Goal: Task Accomplishment & Management: Manage account settings

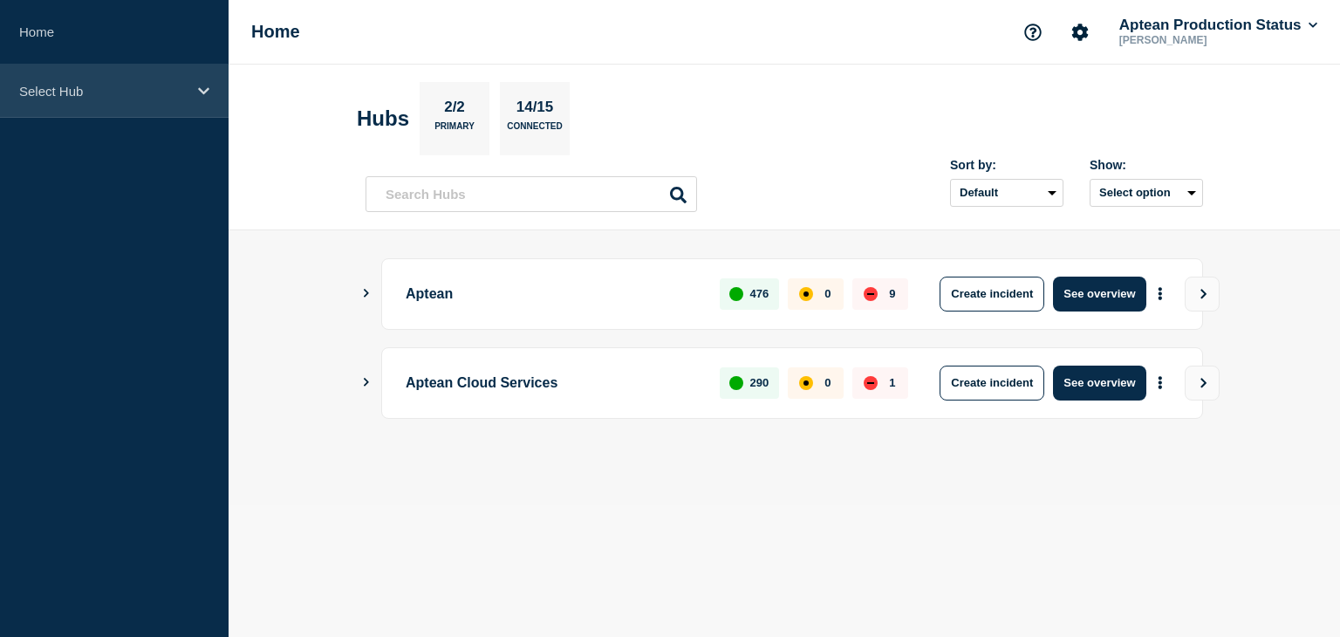
click at [195, 100] on div "Select Hub" at bounding box center [114, 91] width 229 height 53
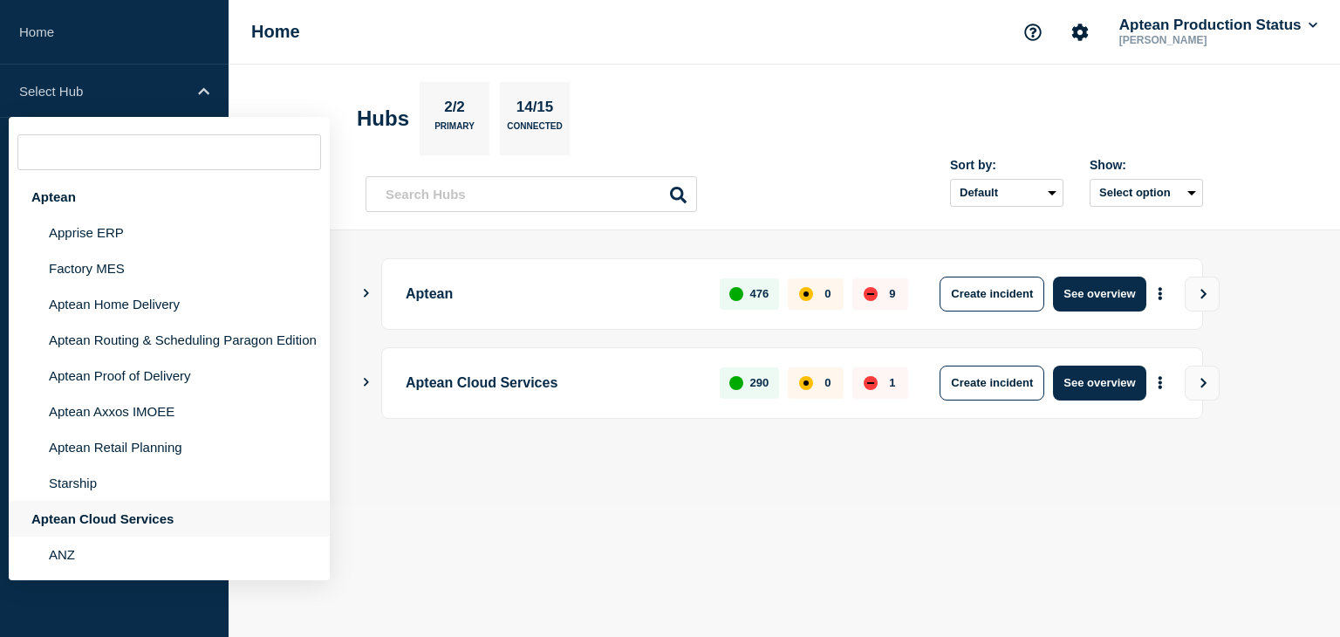
click at [165, 533] on div "Aptean Cloud Services" at bounding box center [169, 519] width 321 height 36
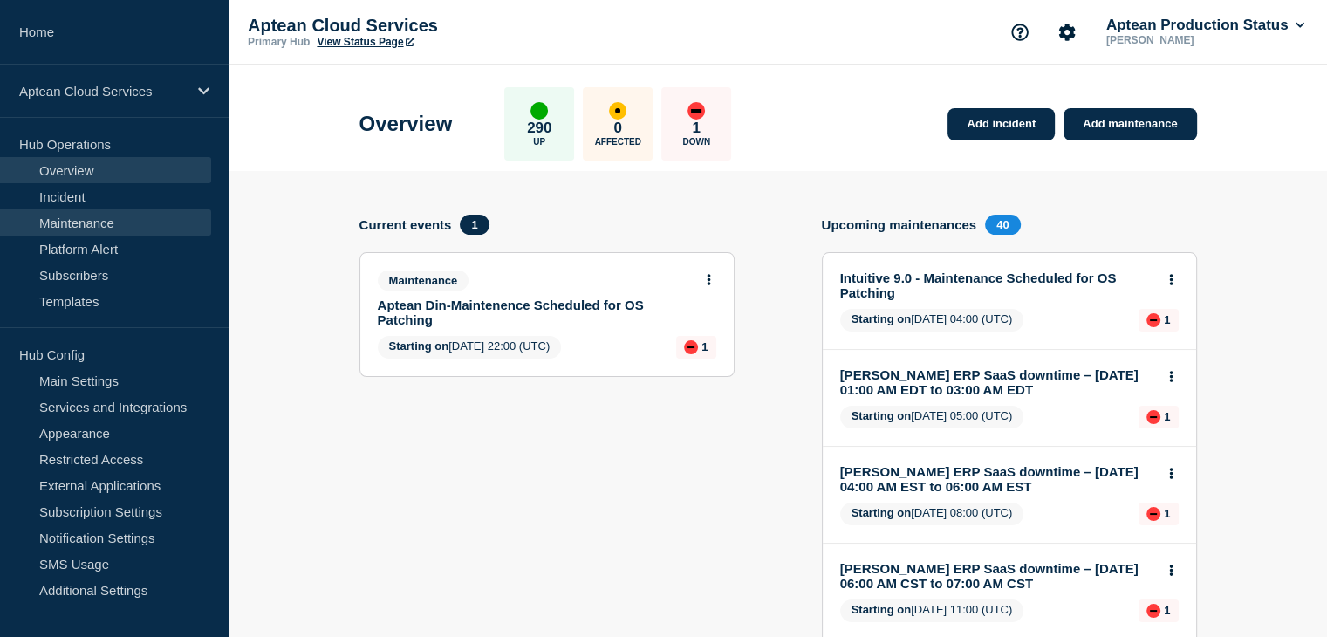
click at [128, 217] on link "Maintenance" at bounding box center [105, 222] width 211 height 26
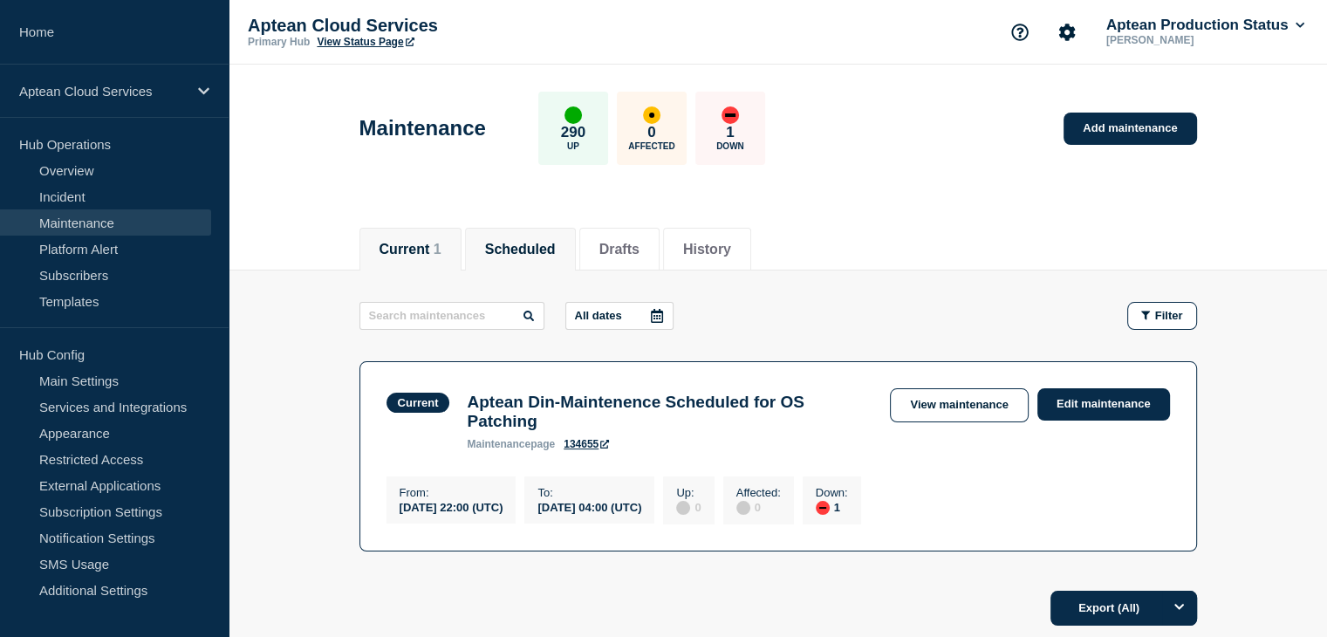
click at [556, 249] on button "Scheduled" at bounding box center [520, 250] width 71 height 16
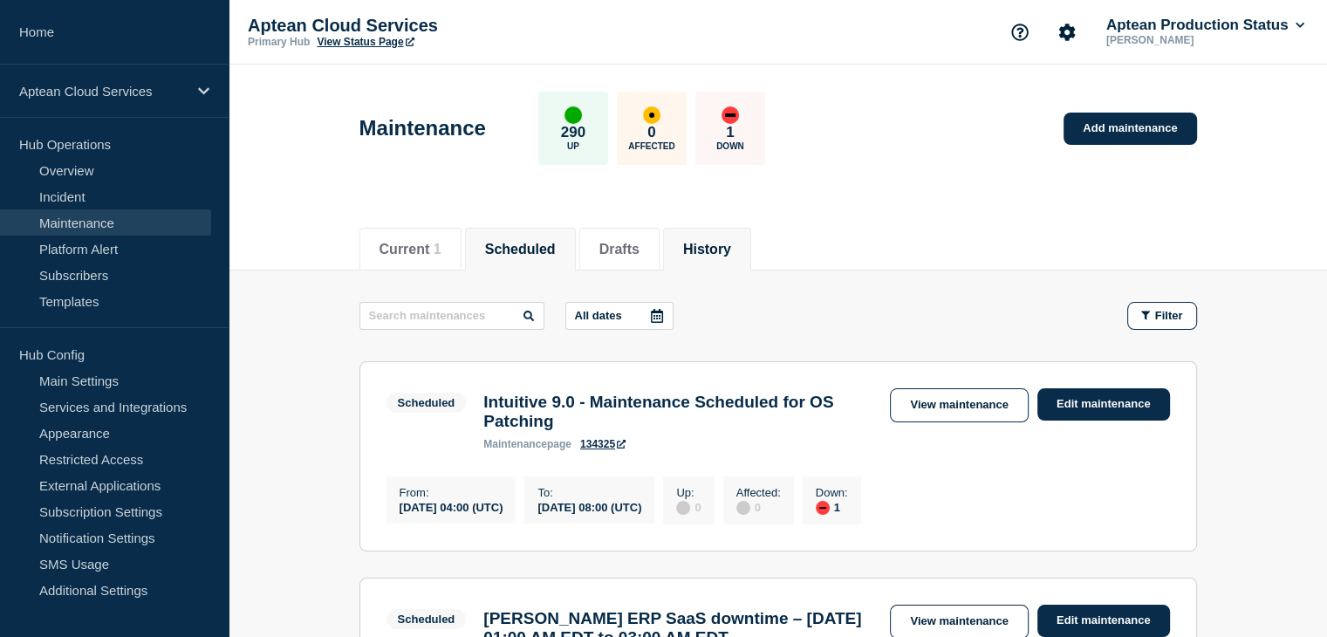
click at [731, 254] on button "History" at bounding box center [707, 250] width 48 height 16
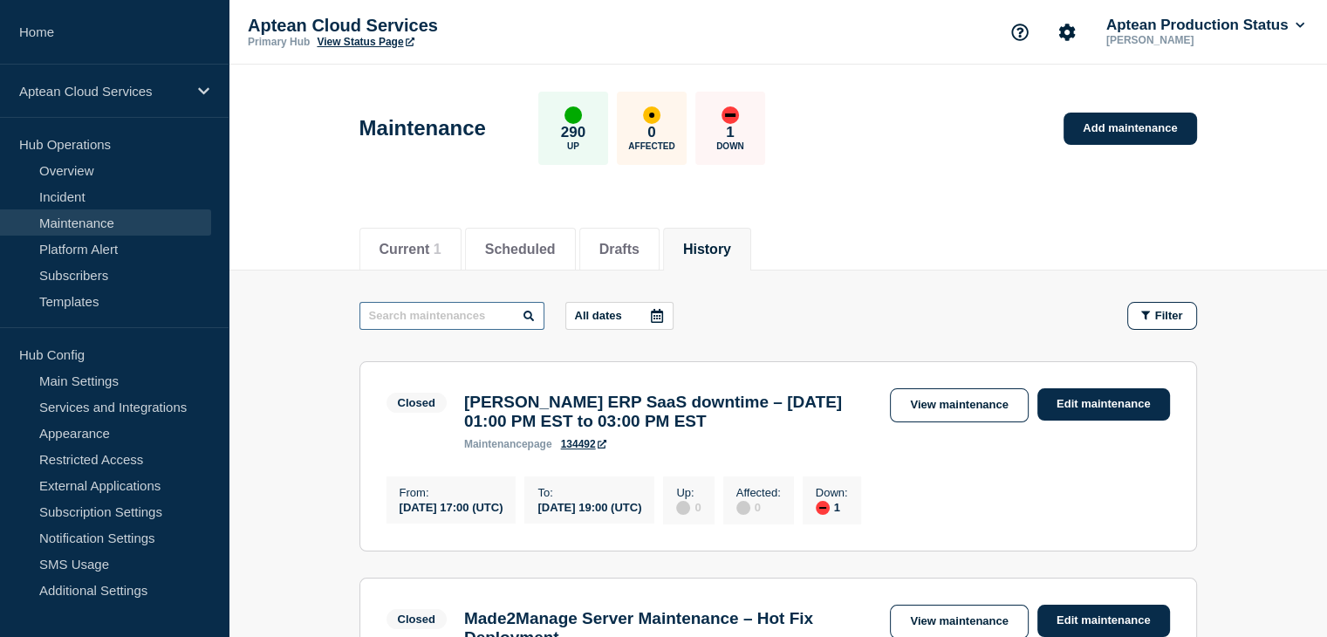
click at [427, 318] on input "text" at bounding box center [451, 316] width 185 height 28
type input "din"
click at [457, 318] on input "din" at bounding box center [451, 316] width 185 height 28
click at [653, 313] on icon at bounding box center [657, 316] width 12 height 14
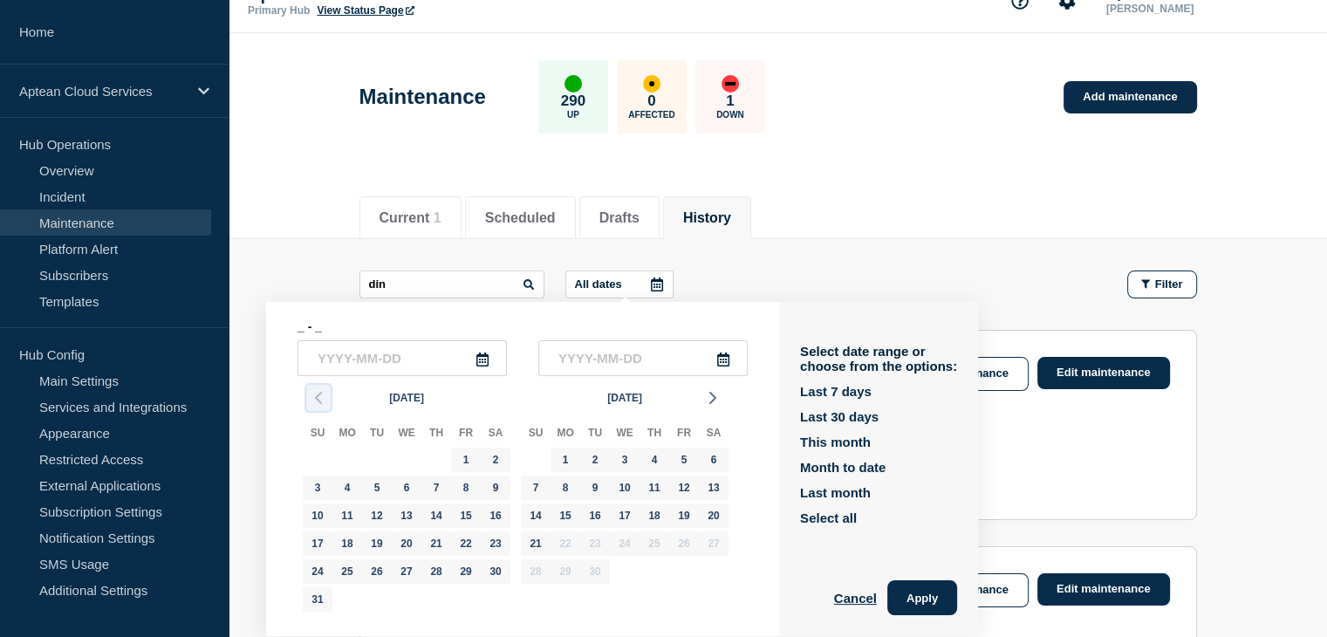
click at [314, 393] on icon "button" at bounding box center [318, 397] width 21 height 21
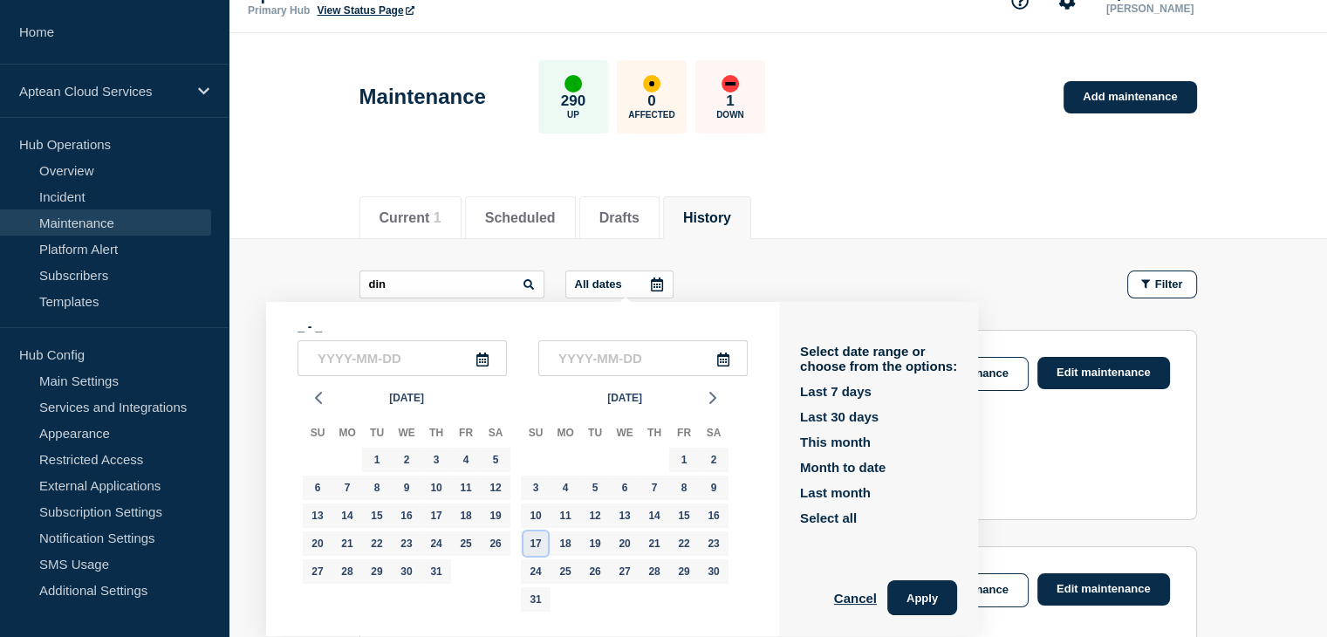
click at [536, 546] on div "17" at bounding box center [535, 543] width 24 height 24
type input "[DATE]"
click at [705, 399] on icon "button" at bounding box center [712, 397] width 21 height 21
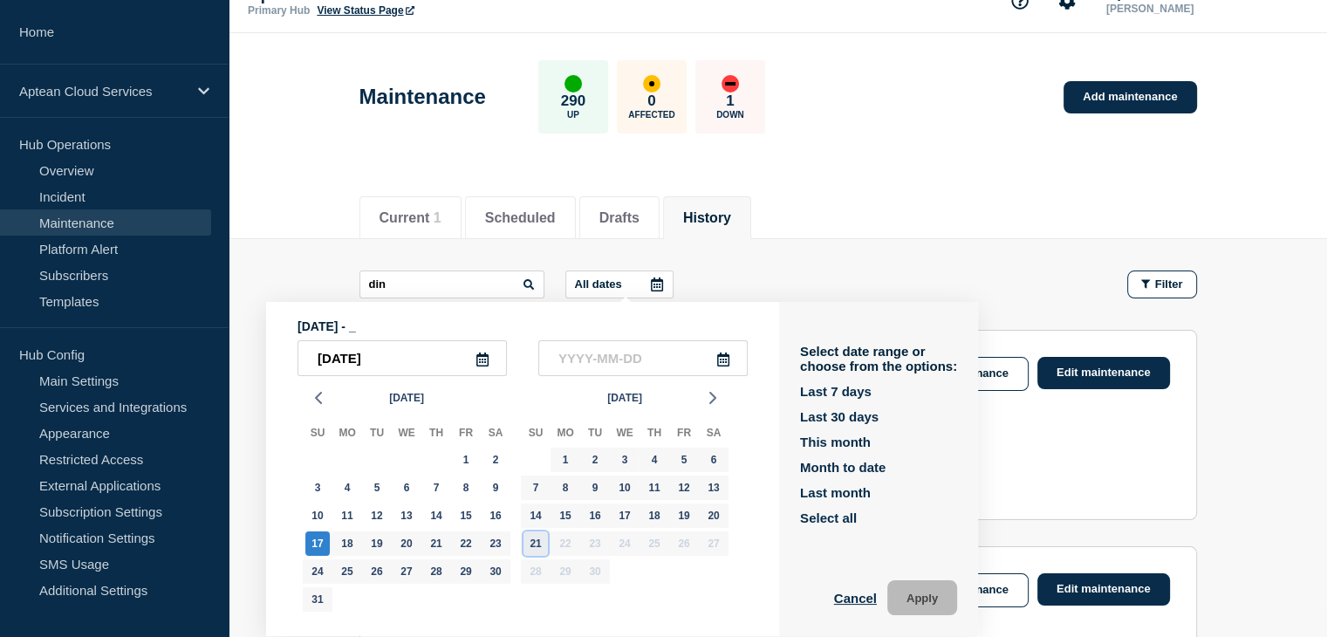
click at [534, 541] on div "21" at bounding box center [535, 543] width 24 height 24
type input "[DATE]"
click at [936, 599] on button "Apply" at bounding box center [922, 597] width 70 height 35
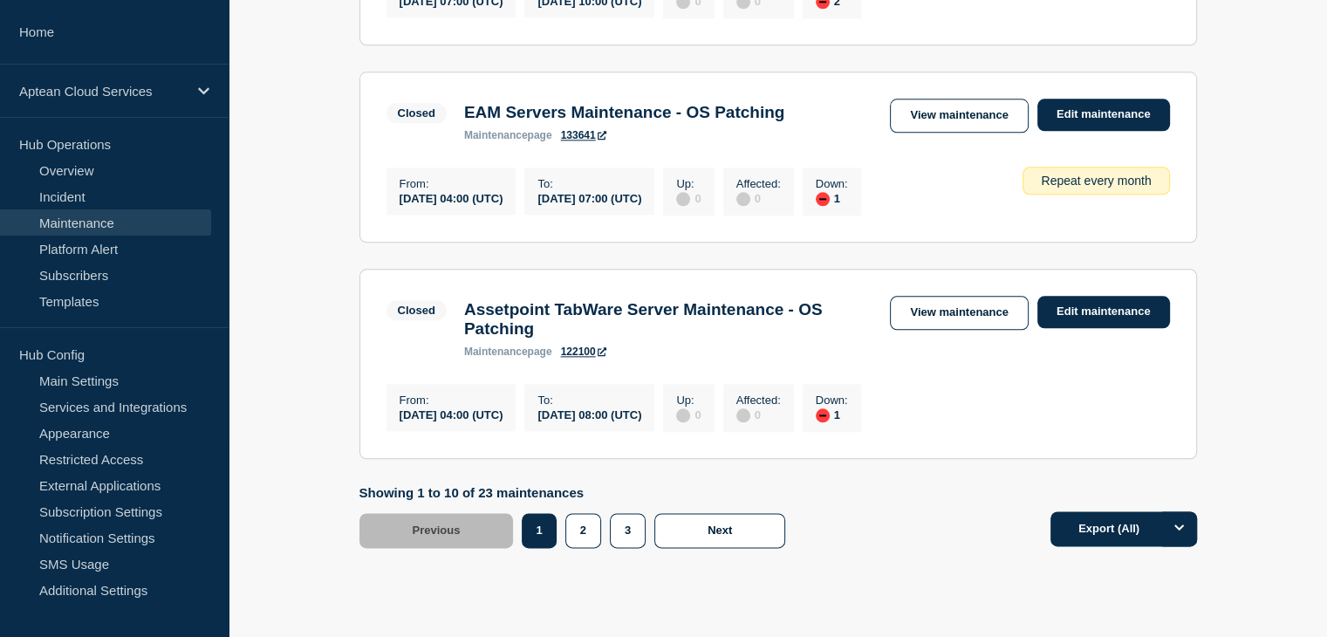
scroll to position [2177, 0]
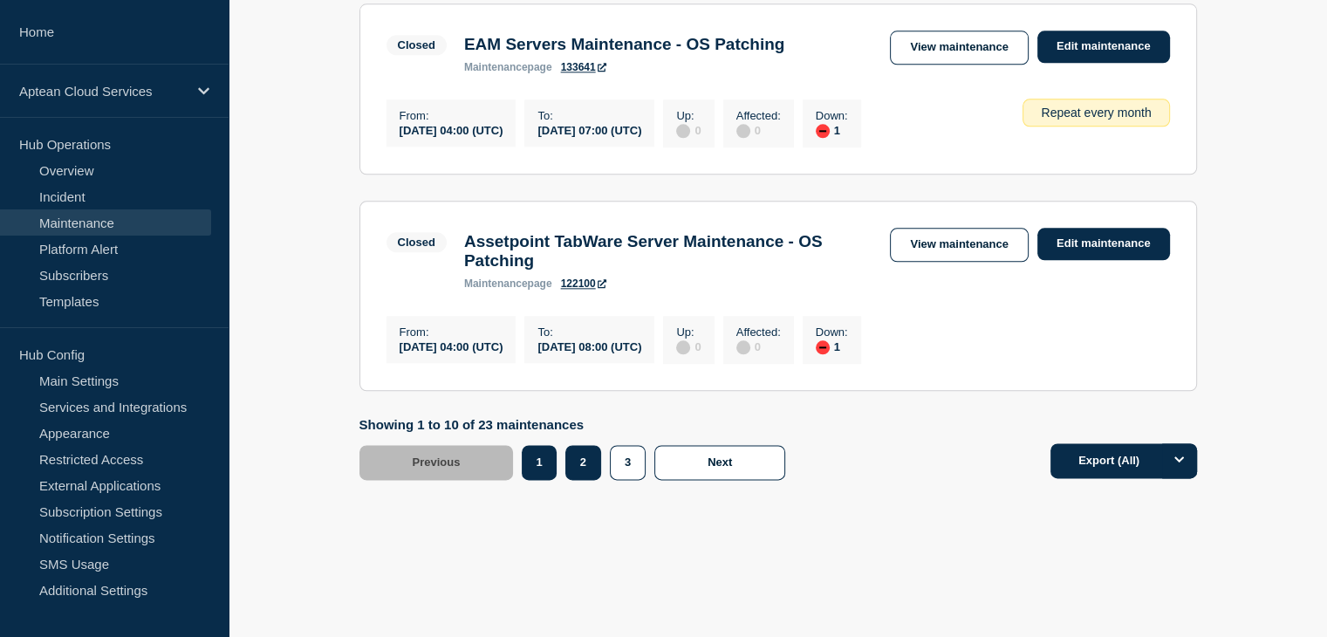
click at [589, 458] on button "2" at bounding box center [583, 462] width 36 height 35
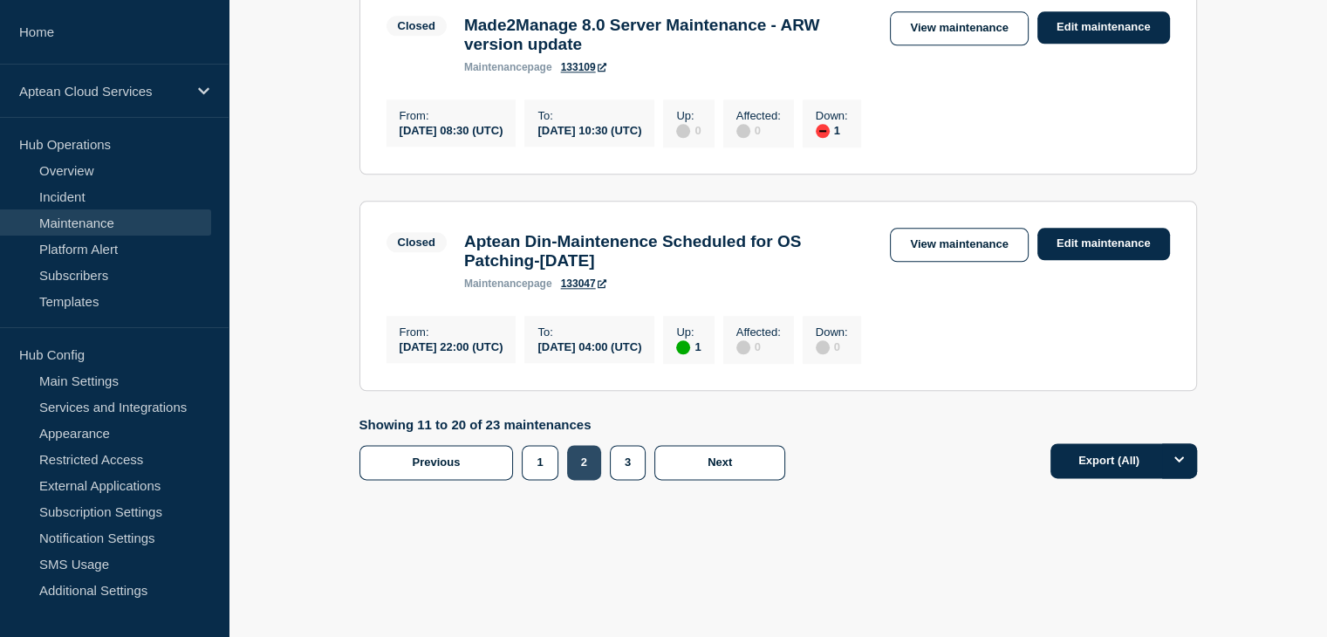
scroll to position [2131, 0]
click at [1076, 238] on link "Edit maintenance" at bounding box center [1103, 244] width 133 height 32
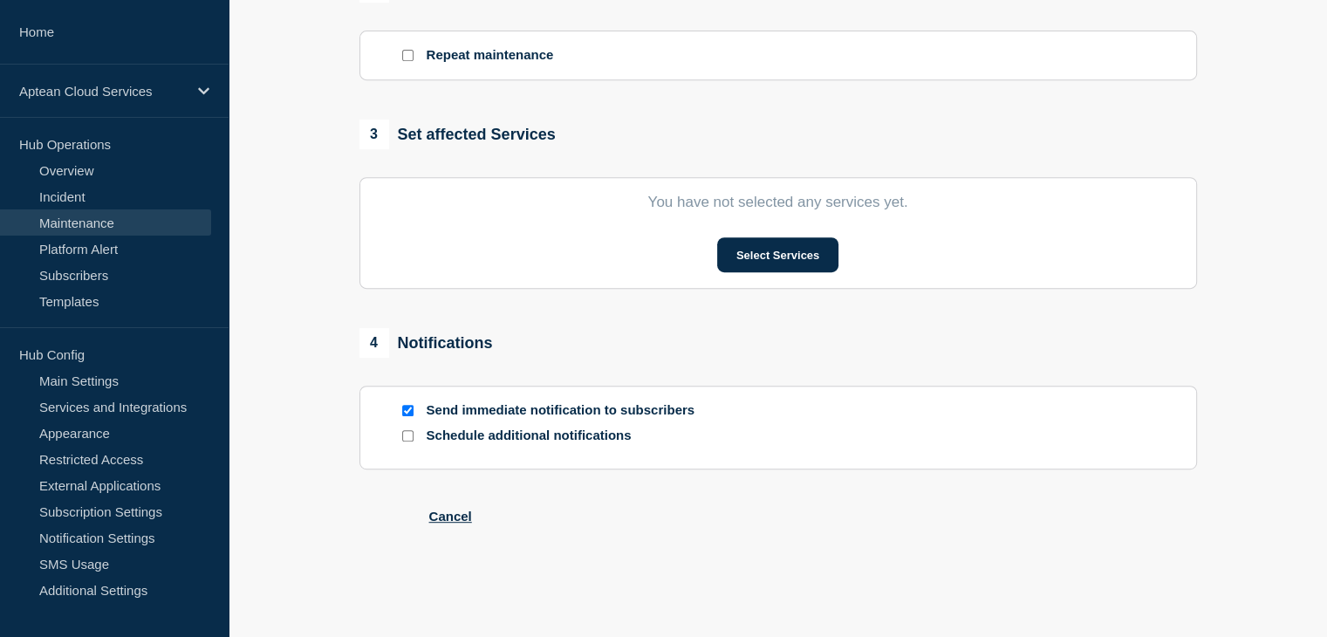
type input "Aptean Din-Maintenence Scheduled for OS Patching-[DATE]"
type input "[DATE]"
type input "22:00"
type input "[DATE]"
type input "04:00"
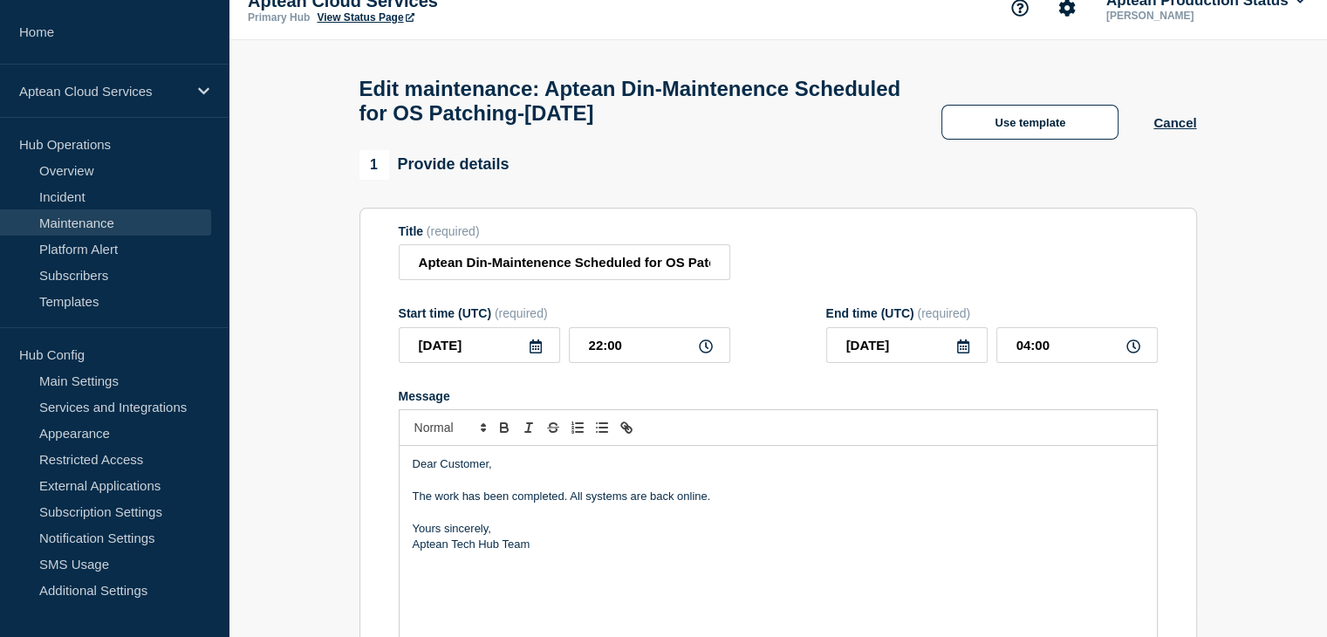
scroll to position [21, 0]
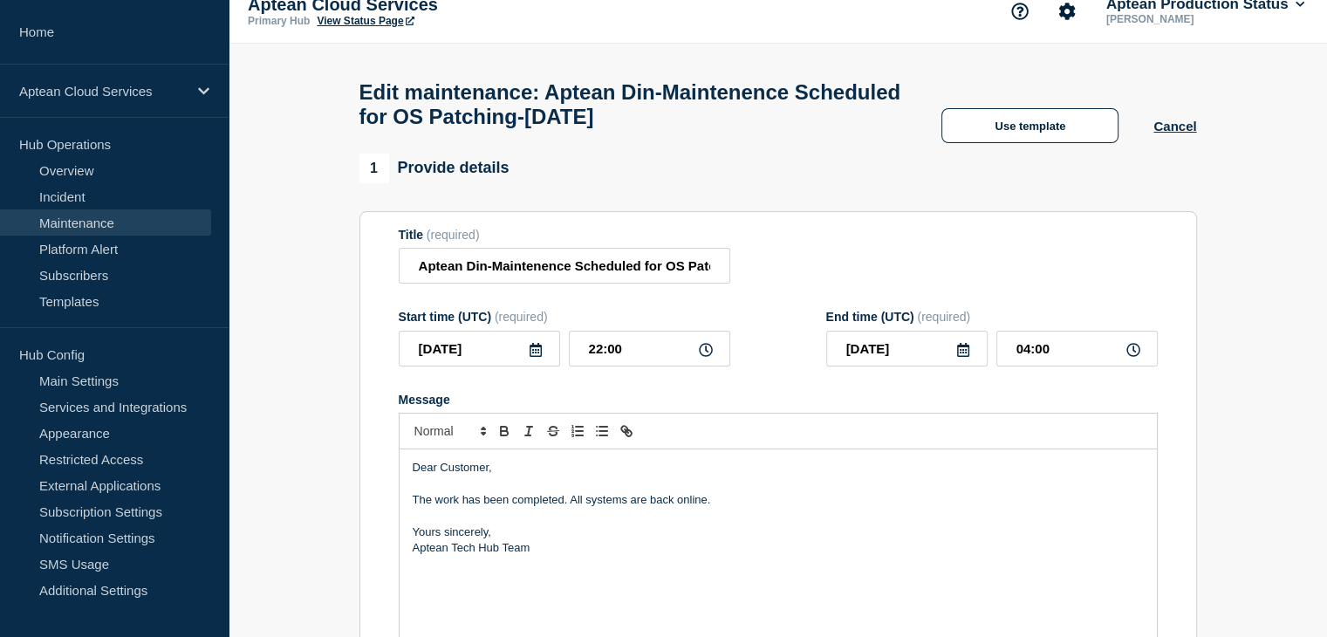
click at [530, 357] on icon at bounding box center [536, 350] width 14 height 14
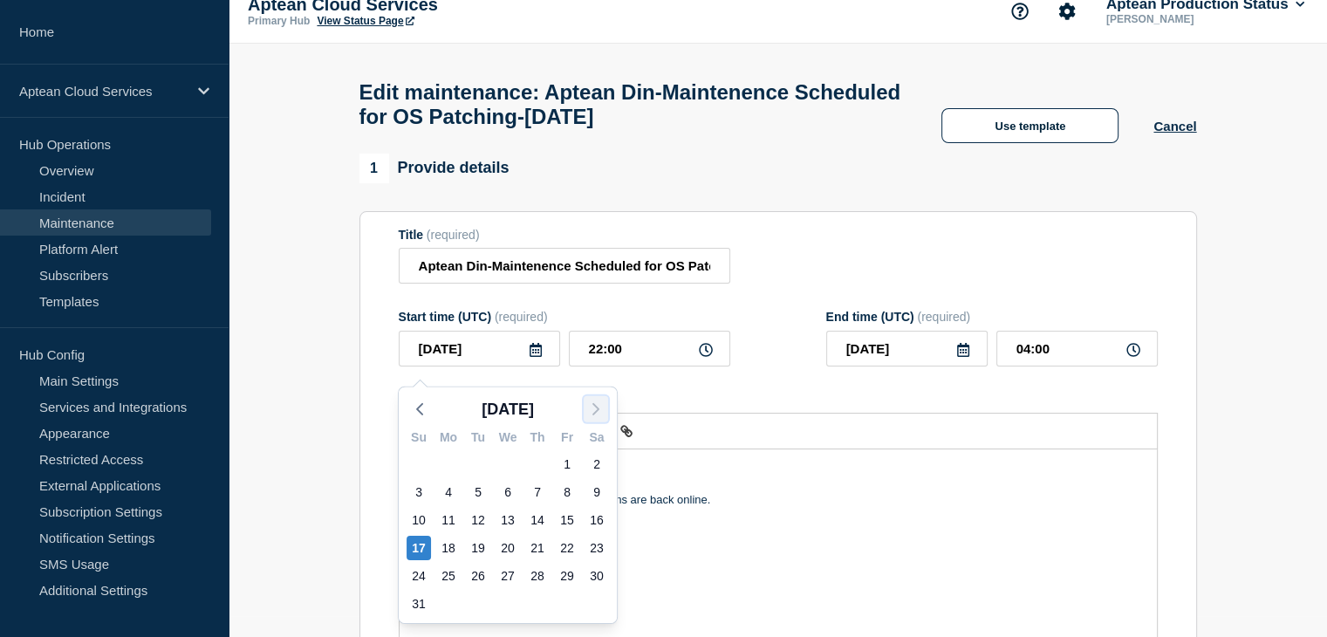
click at [593, 404] on polyline "button" at bounding box center [595, 409] width 5 height 10
click at [425, 551] on div "21" at bounding box center [418, 548] width 24 height 24
type input "[DATE]"
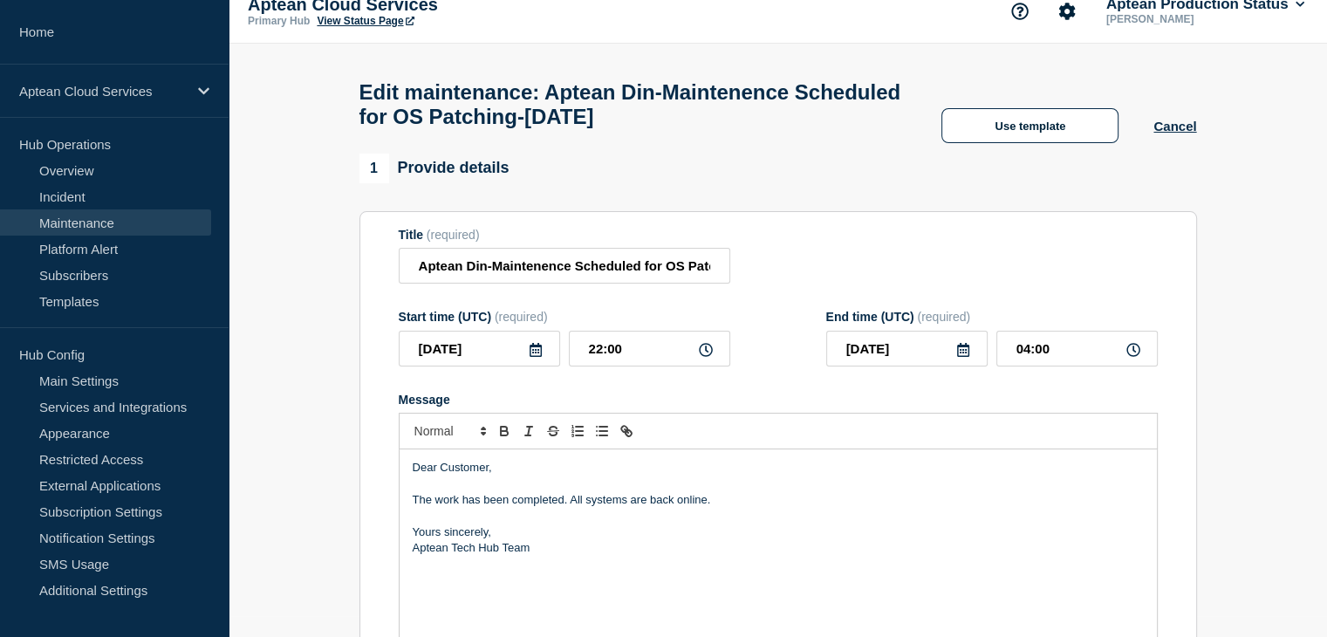
click at [965, 353] on icon at bounding box center [963, 350] width 12 height 14
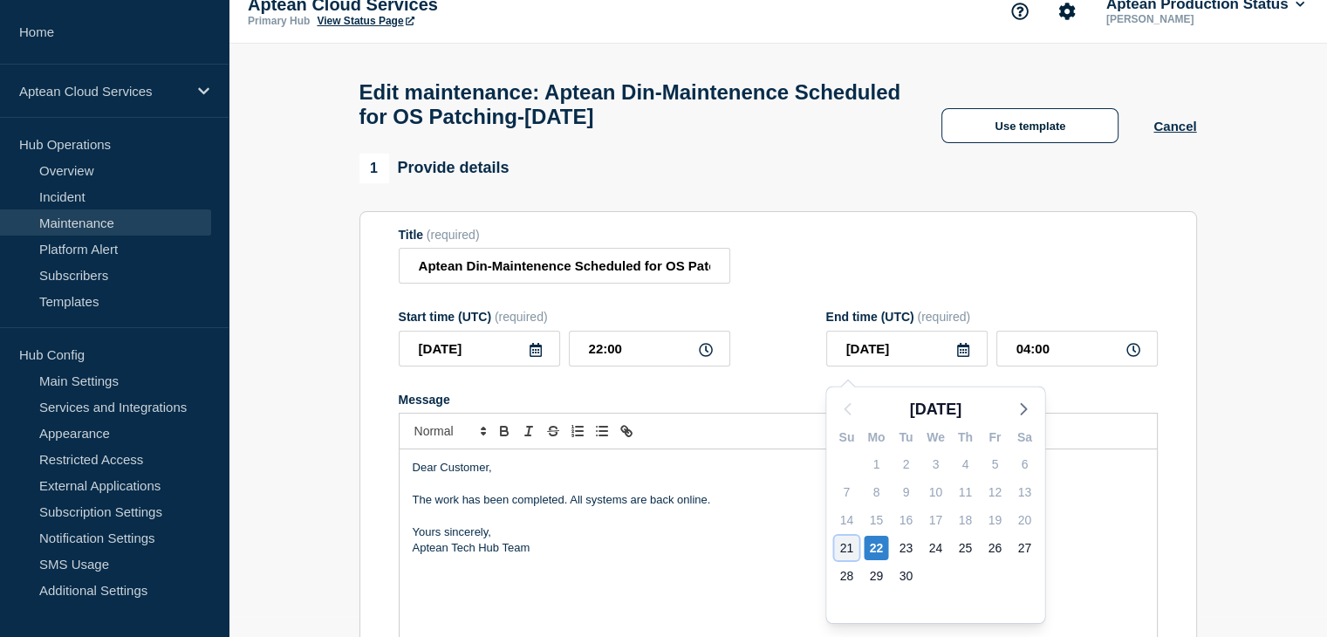
click at [850, 556] on div "21" at bounding box center [846, 548] width 24 height 24
type input "[DATE]"
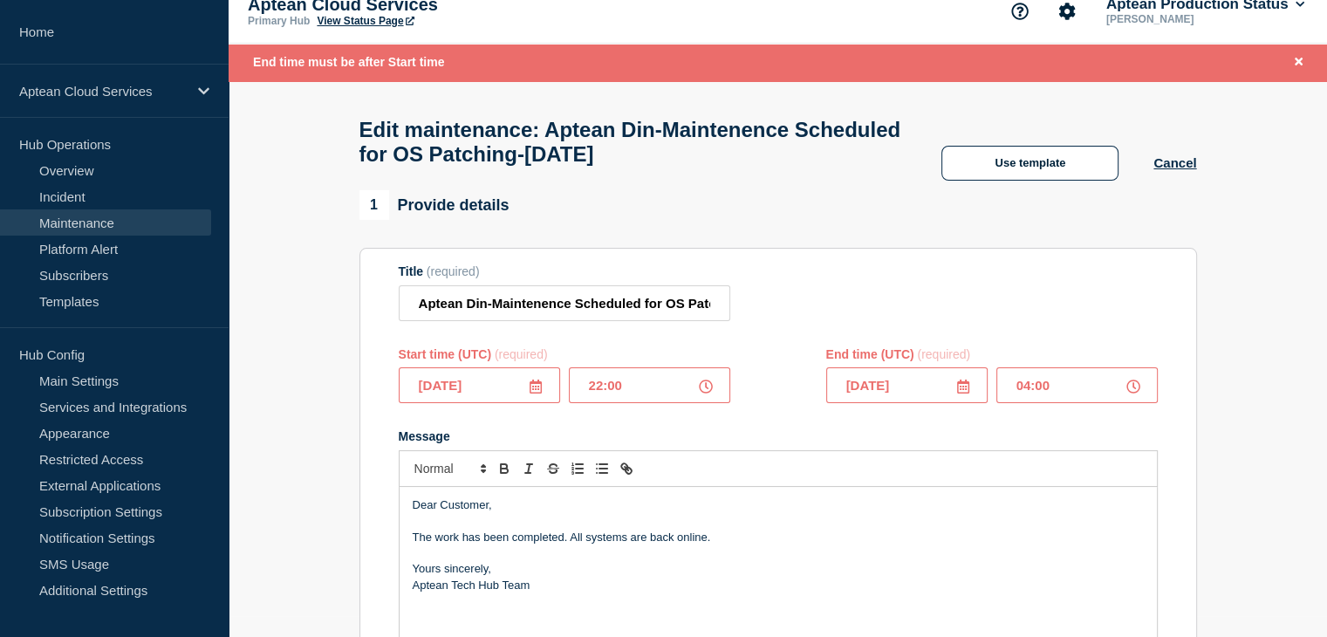
click at [705, 393] on icon at bounding box center [706, 386] width 14 height 14
click at [653, 398] on input "22:00" at bounding box center [649, 385] width 161 height 36
type input "04:00"
type input "05:00"
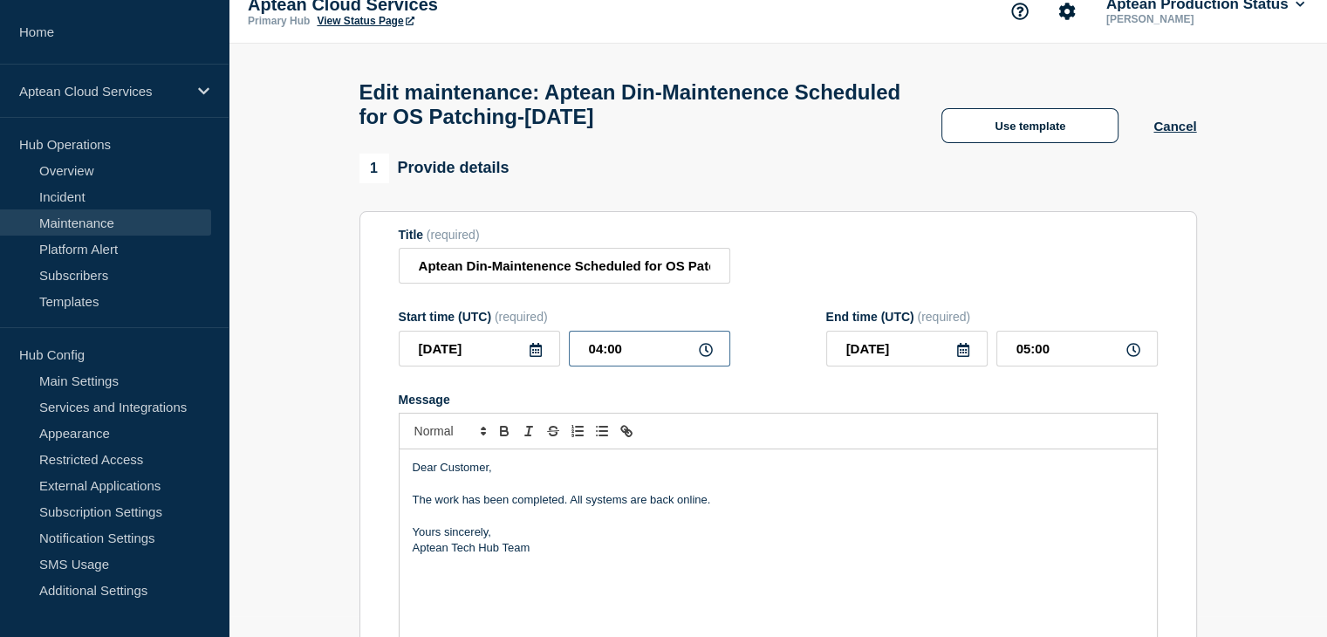
click at [605, 360] on input "04:00" at bounding box center [649, 349] width 161 height 36
click at [600, 358] on input "04:00" at bounding box center [649, 349] width 161 height 36
type input "22:00"
type input "23:00"
click at [956, 357] on icon at bounding box center [963, 350] width 14 height 14
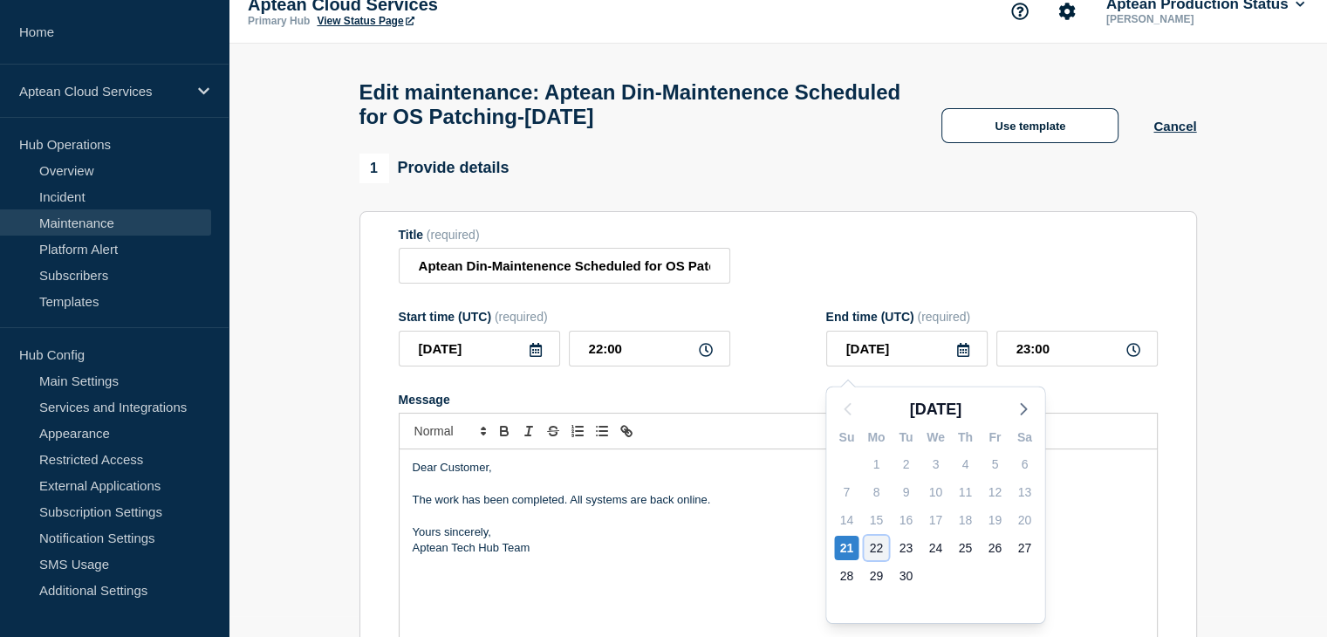
click at [869, 549] on div "22" at bounding box center [875, 548] width 24 height 24
type input "[DATE]"
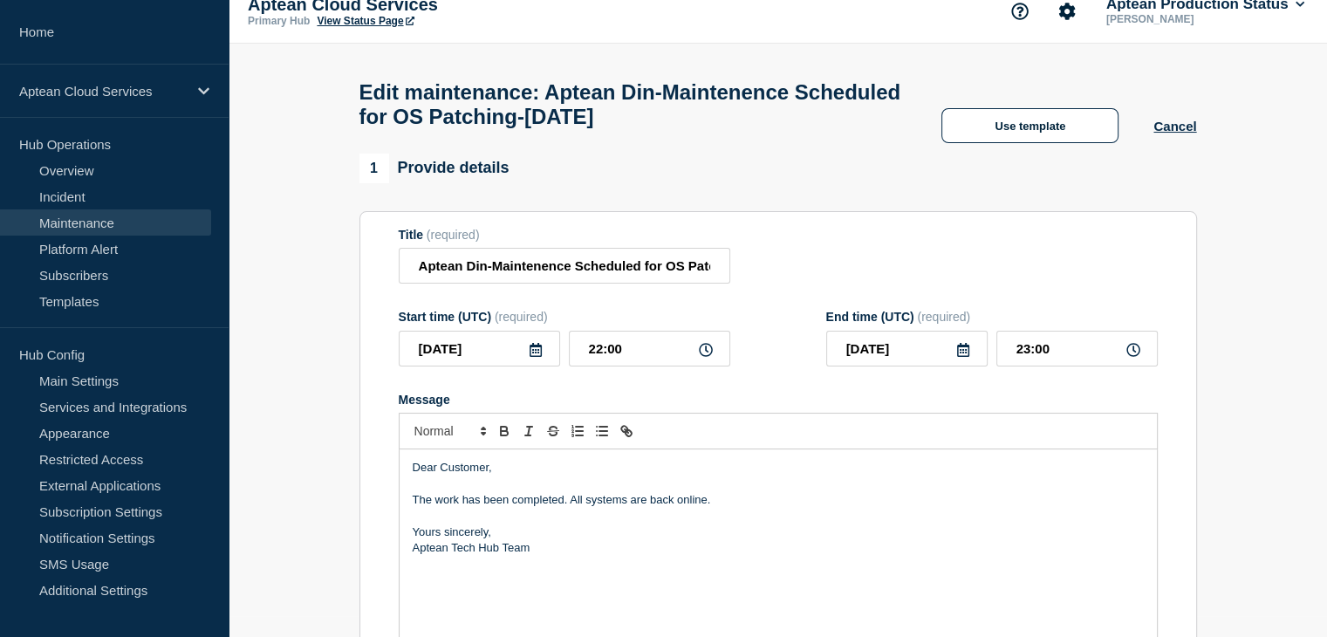
click at [957, 357] on icon at bounding box center [963, 350] width 12 height 14
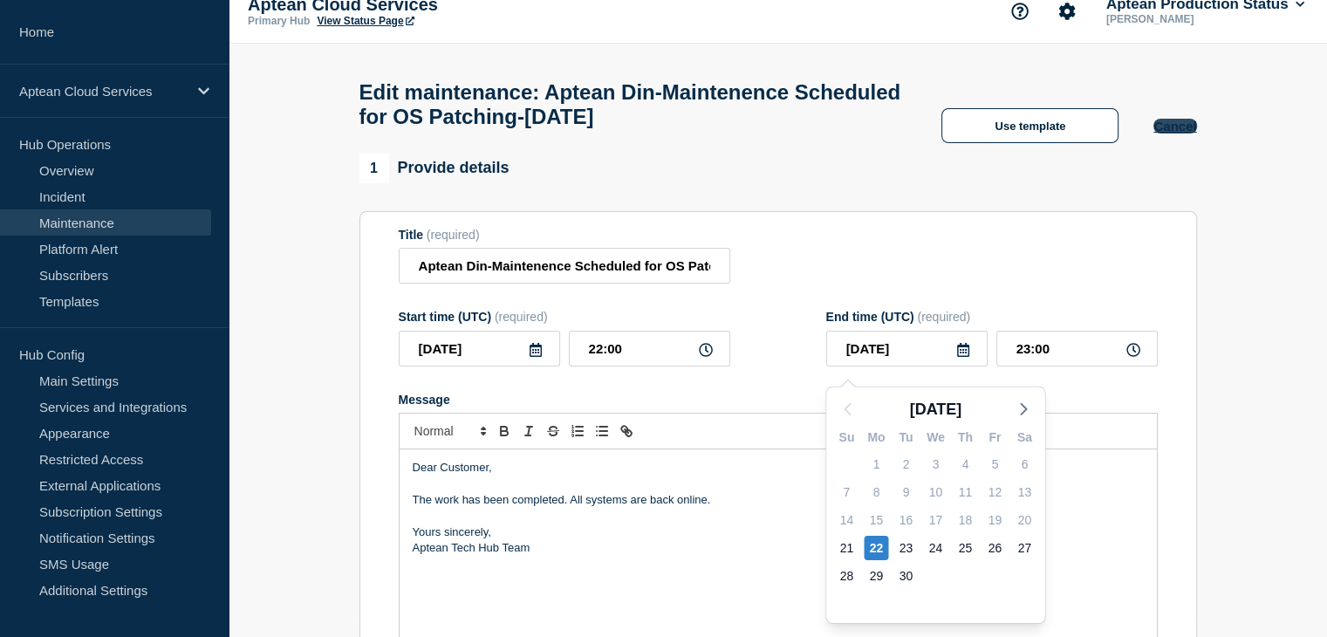
click at [1179, 133] on button "Cancel" at bounding box center [1174, 126] width 43 height 15
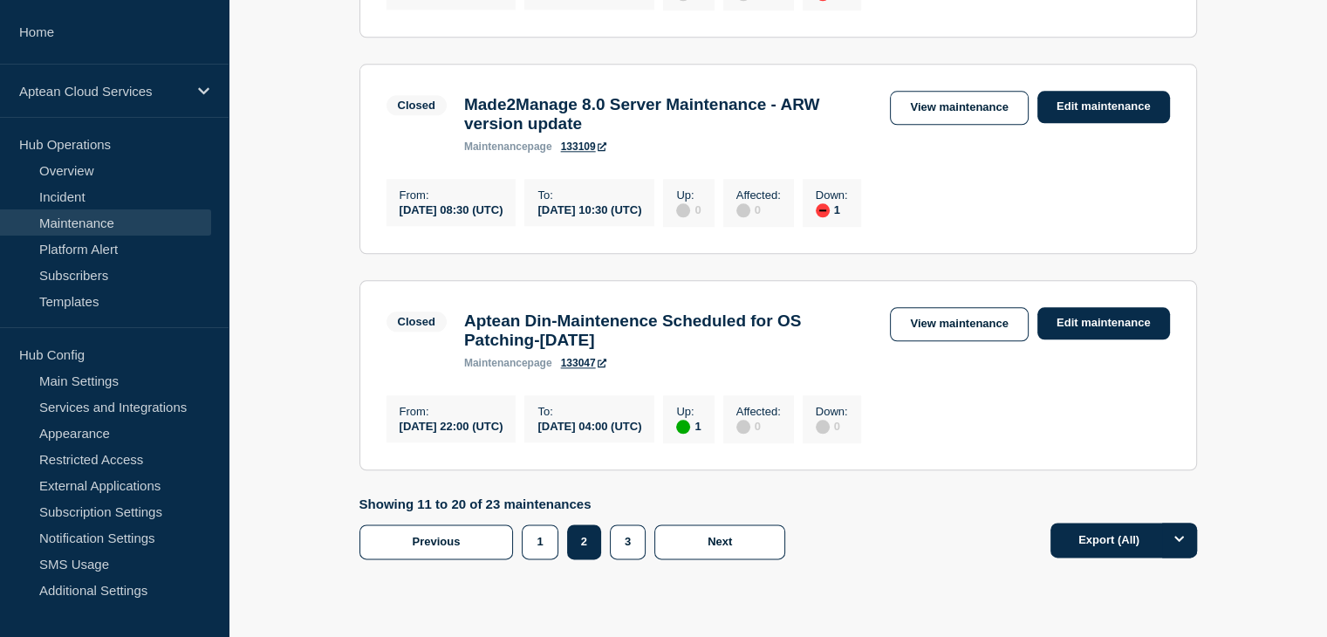
scroll to position [2131, 0]
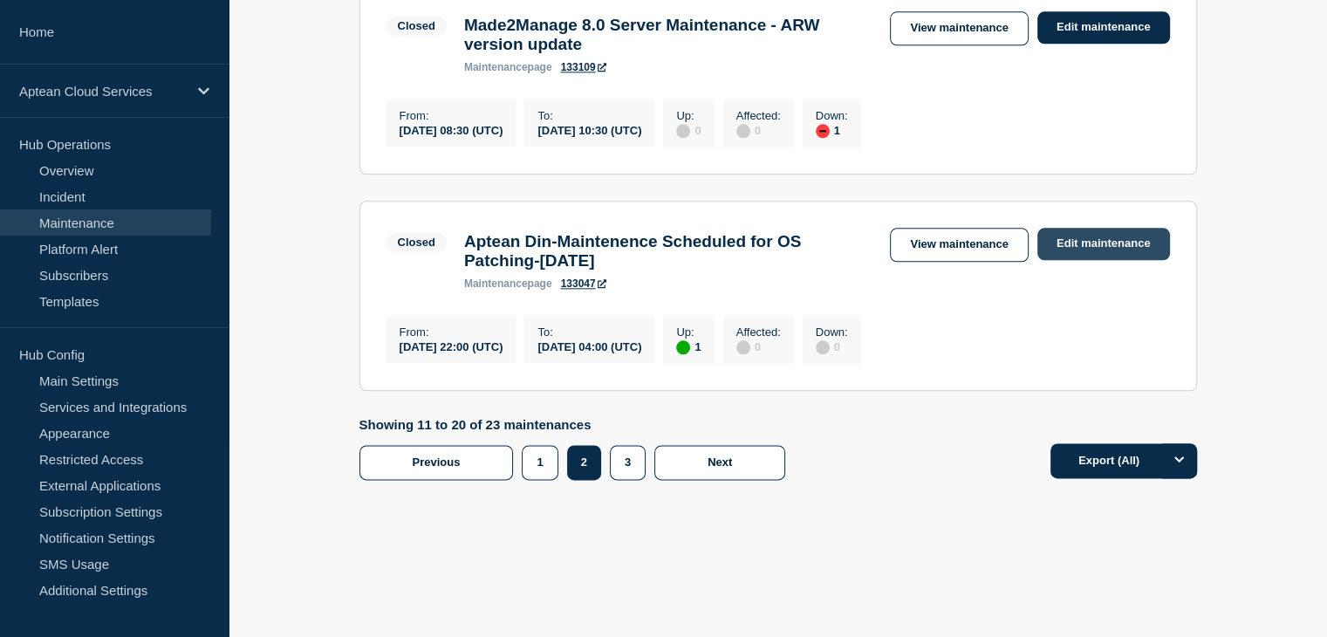
click at [1112, 230] on link "Edit maintenance" at bounding box center [1103, 244] width 133 height 32
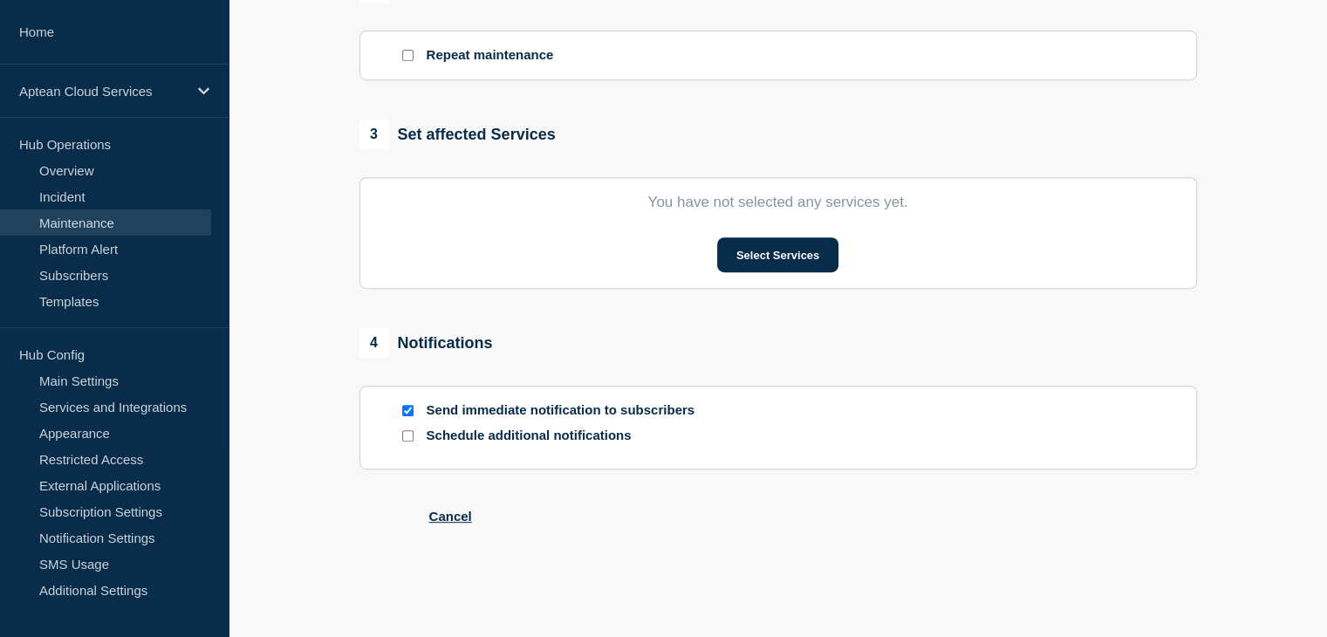
type input "Aptean Din-Maintenence Scheduled for OS Patching-[DATE]"
type input "[DATE]"
type input "22:00"
type input "[DATE]"
type input "04:00"
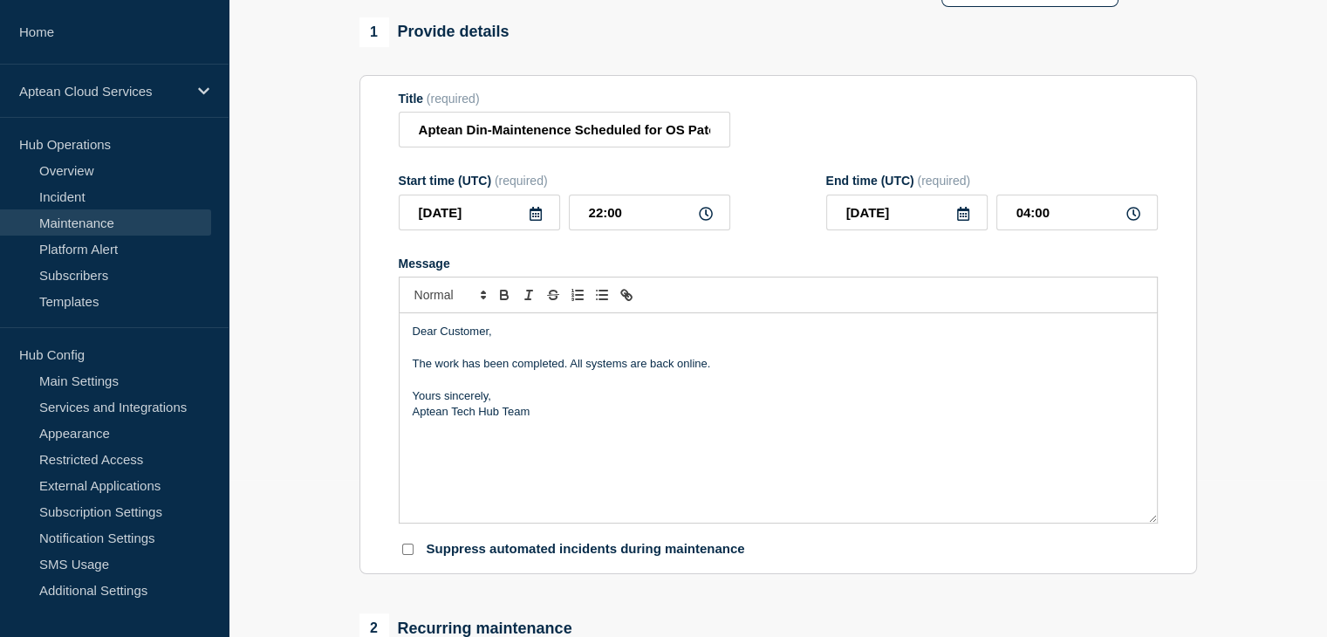
scroll to position [156, 0]
click at [535, 222] on icon at bounding box center [535, 215] width 12 height 14
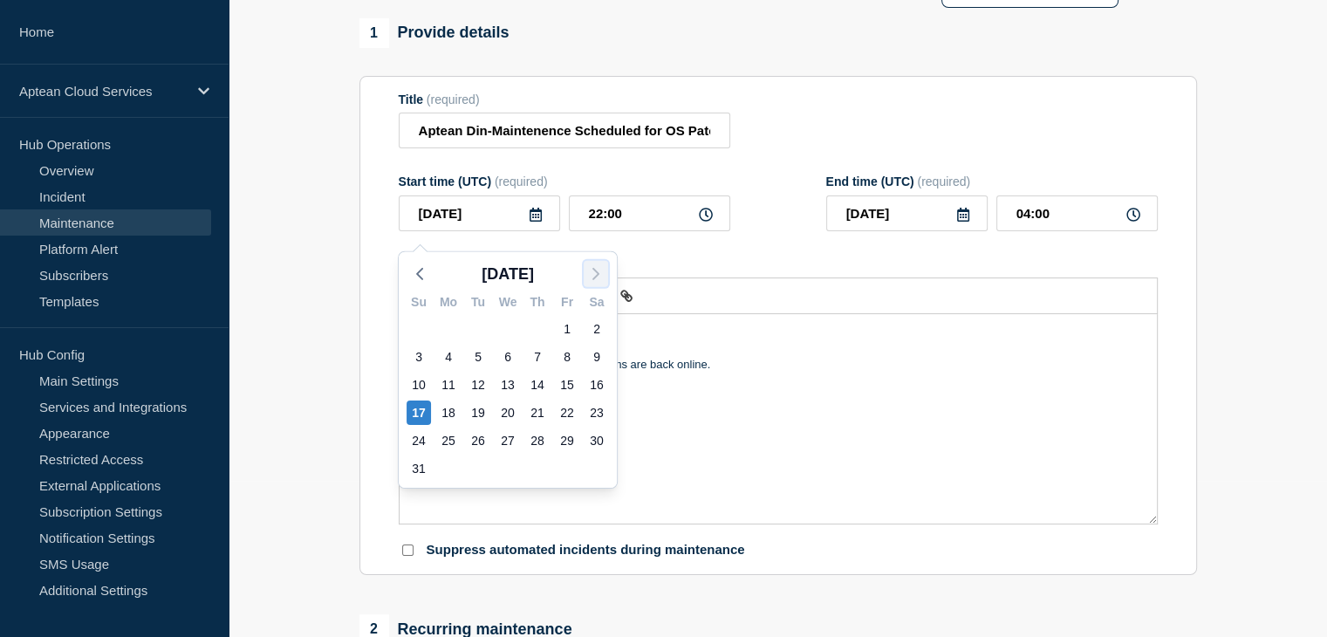
click at [593, 270] on polyline "button" at bounding box center [595, 274] width 5 height 10
click at [421, 277] on polyline "button" at bounding box center [419, 274] width 5 height 10
click at [600, 268] on icon "button" at bounding box center [595, 273] width 21 height 21
click at [413, 403] on div "21" at bounding box center [418, 412] width 24 height 24
type input "[DATE]"
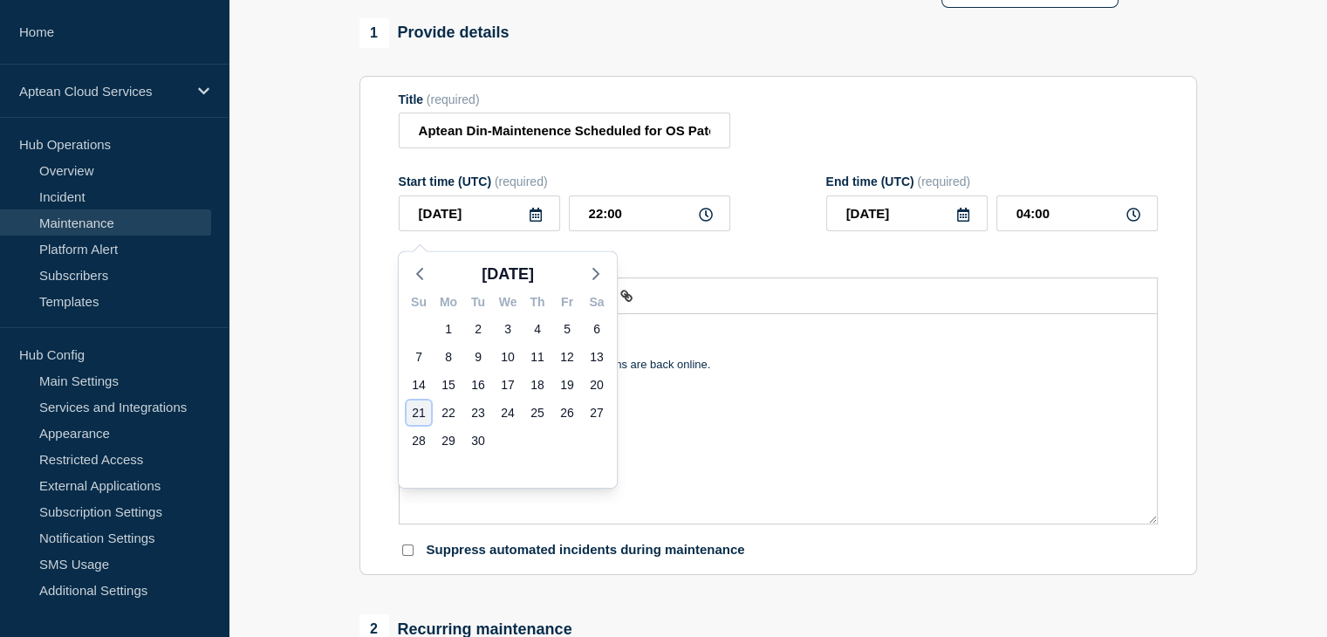
type input "[DATE]"
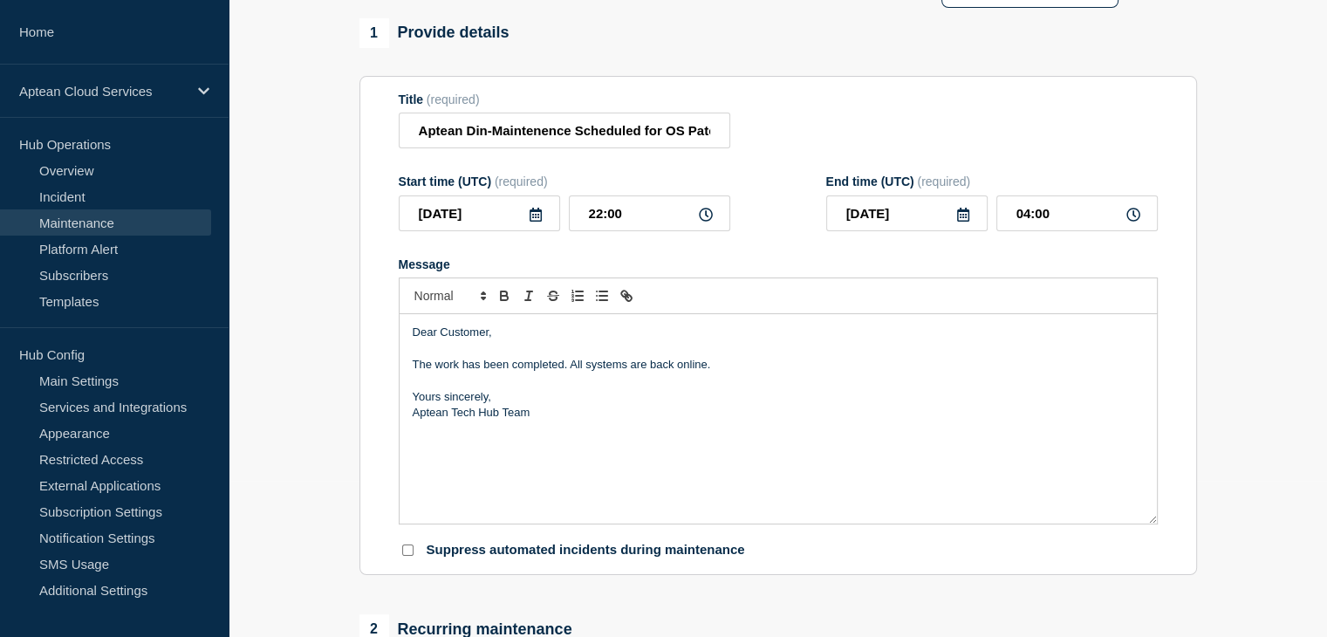
click at [534, 222] on icon at bounding box center [535, 215] width 12 height 14
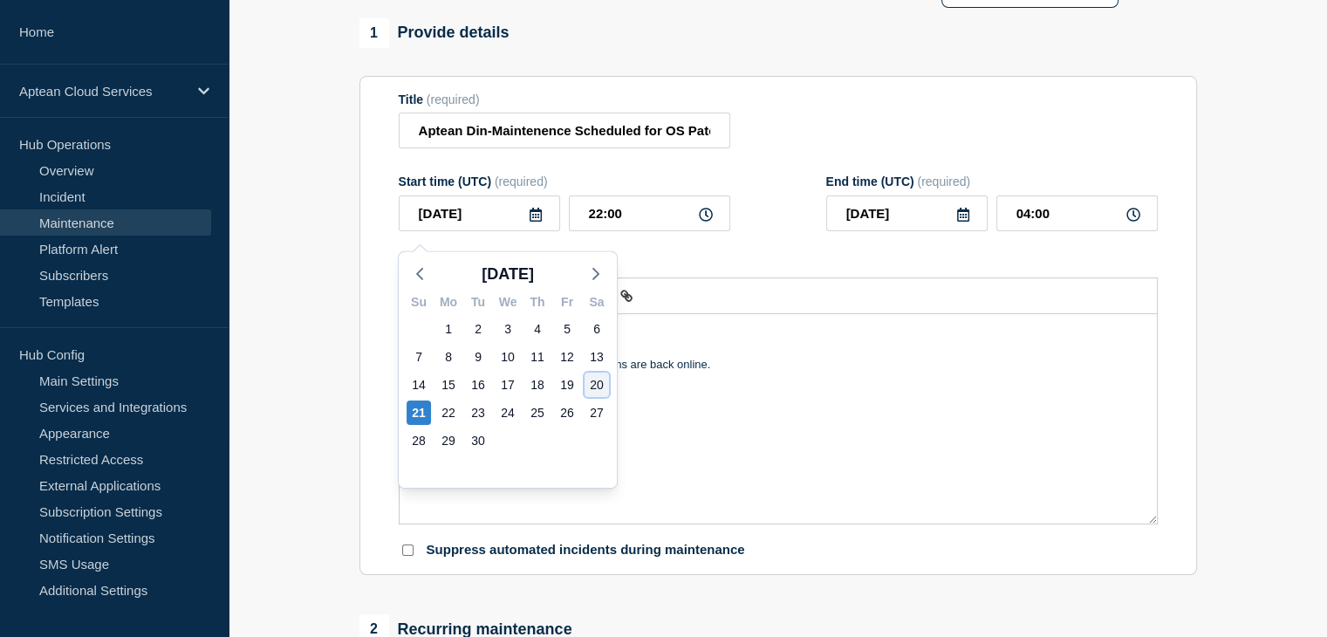
click at [585, 382] on div "20" at bounding box center [596, 384] width 24 height 24
type input "[DATE]"
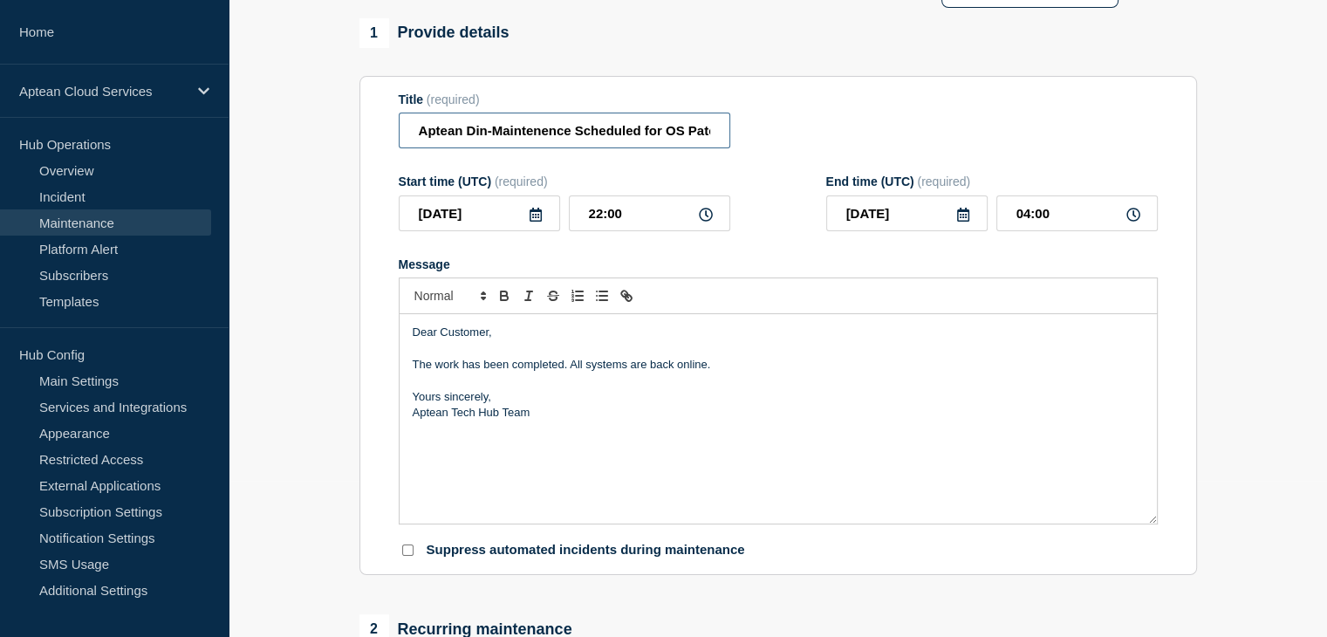
click at [542, 140] on input "Aptean Din-Maintenence Scheduled for OS Patching-[DATE]" at bounding box center [564, 131] width 331 height 36
click at [543, 140] on input "Aptean Din-Maintenence Scheduled for OS Patching- [DATE]" at bounding box center [564, 131] width 331 height 36
click at [421, 132] on input "Aptean Din-Maintenance Scheduled for OS Patching- [DATE]" at bounding box center [564, 131] width 331 height 36
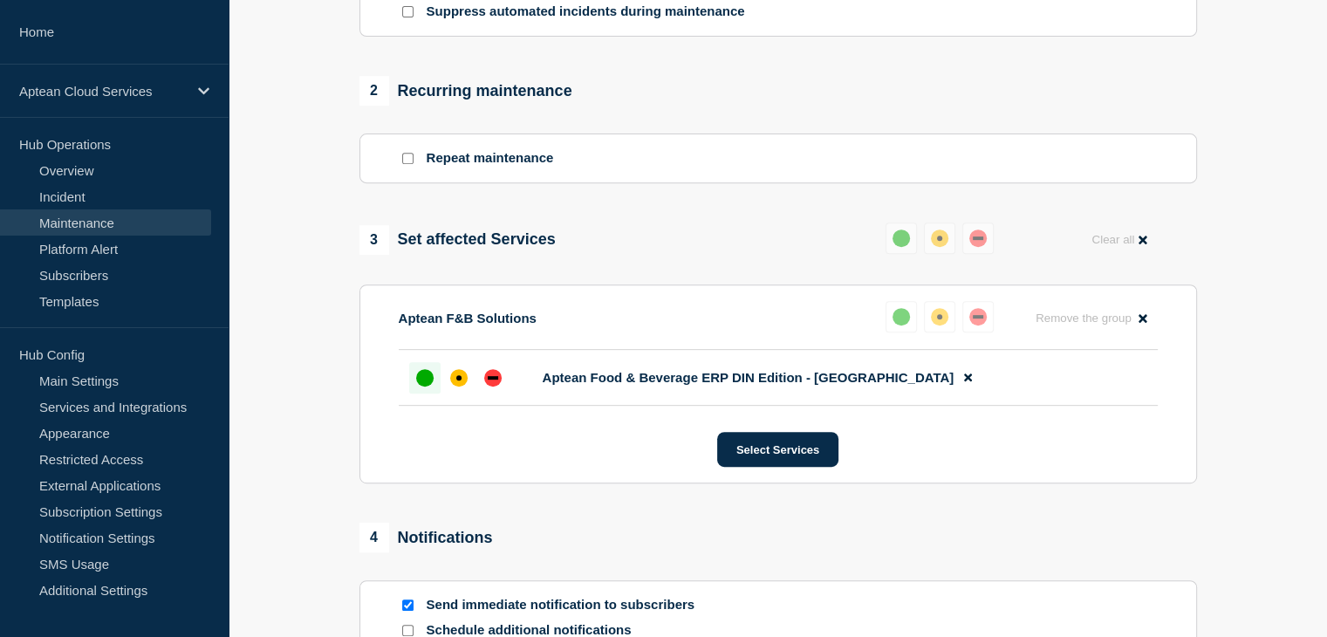
scroll to position [696, 0]
type input "Aptean Din-Maintenance Scheduled for OS Patching- [DATE]"
click at [422, 385] on div "up" at bounding box center [424, 375] width 17 height 17
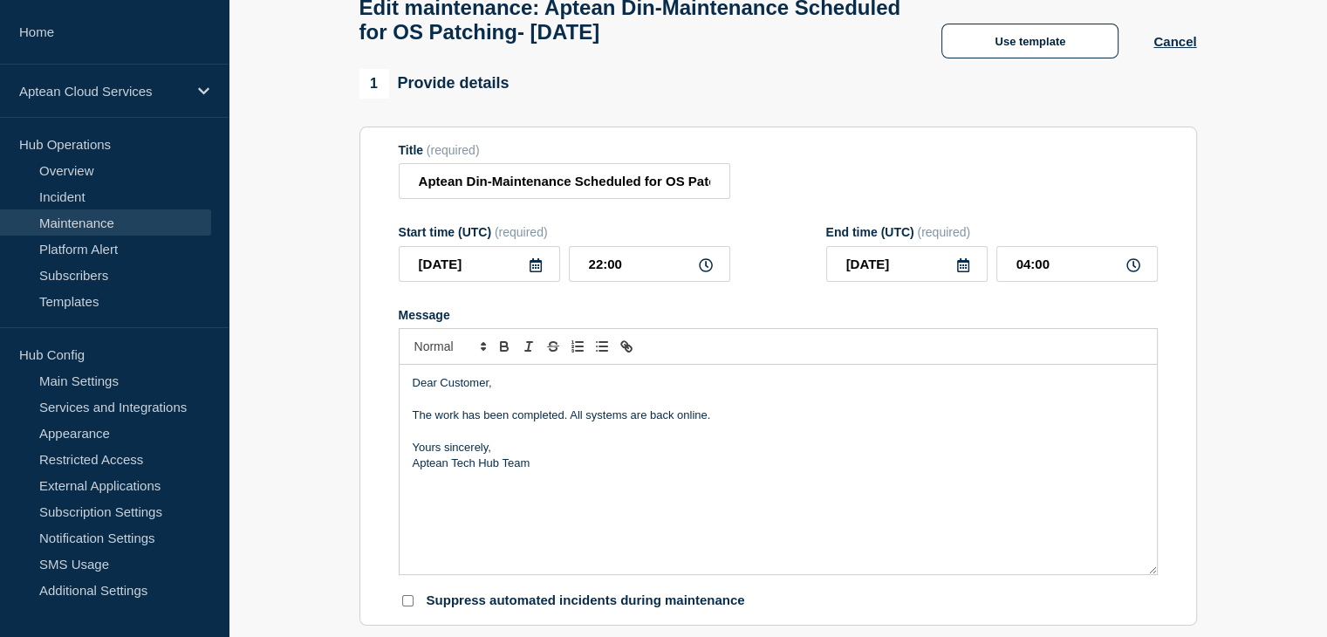
scroll to position [64, 0]
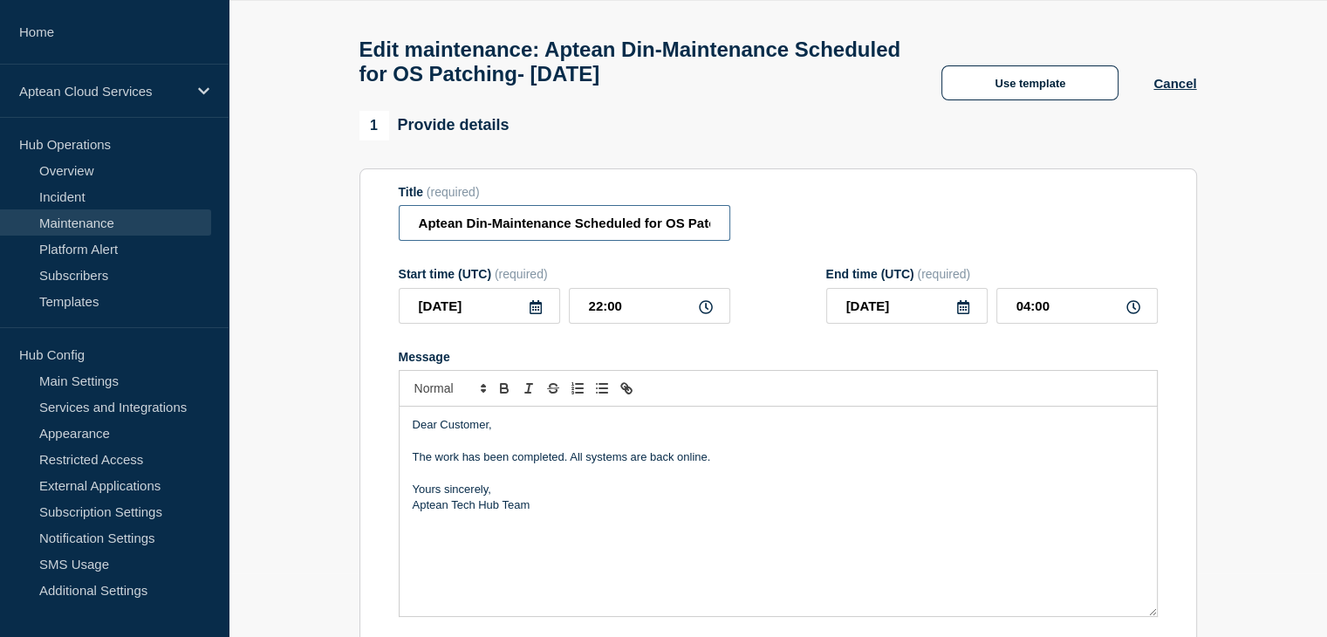
click at [507, 225] on input "Aptean Din-Maintenance Scheduled for OS Patching- [DATE]" at bounding box center [564, 223] width 331 height 36
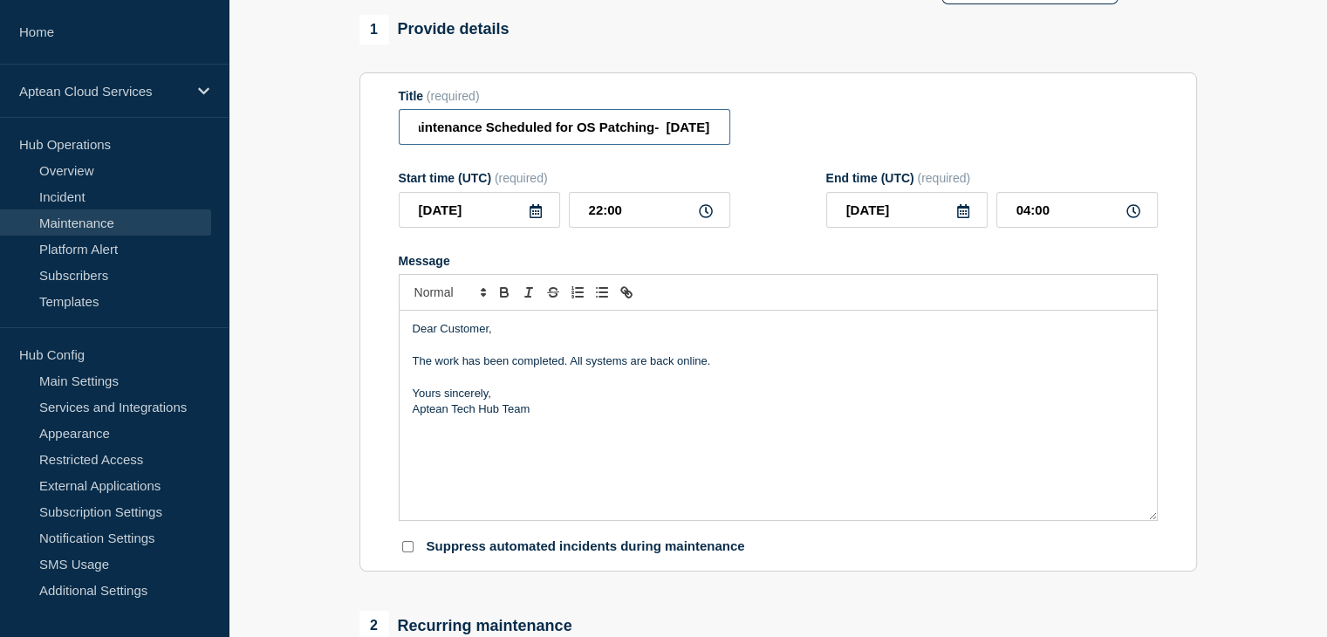
scroll to position [0, 0]
click at [468, 140] on input "Aptean Din-Maintenance Scheduled for OS Patching- [DATE]" at bounding box center [564, 127] width 331 height 36
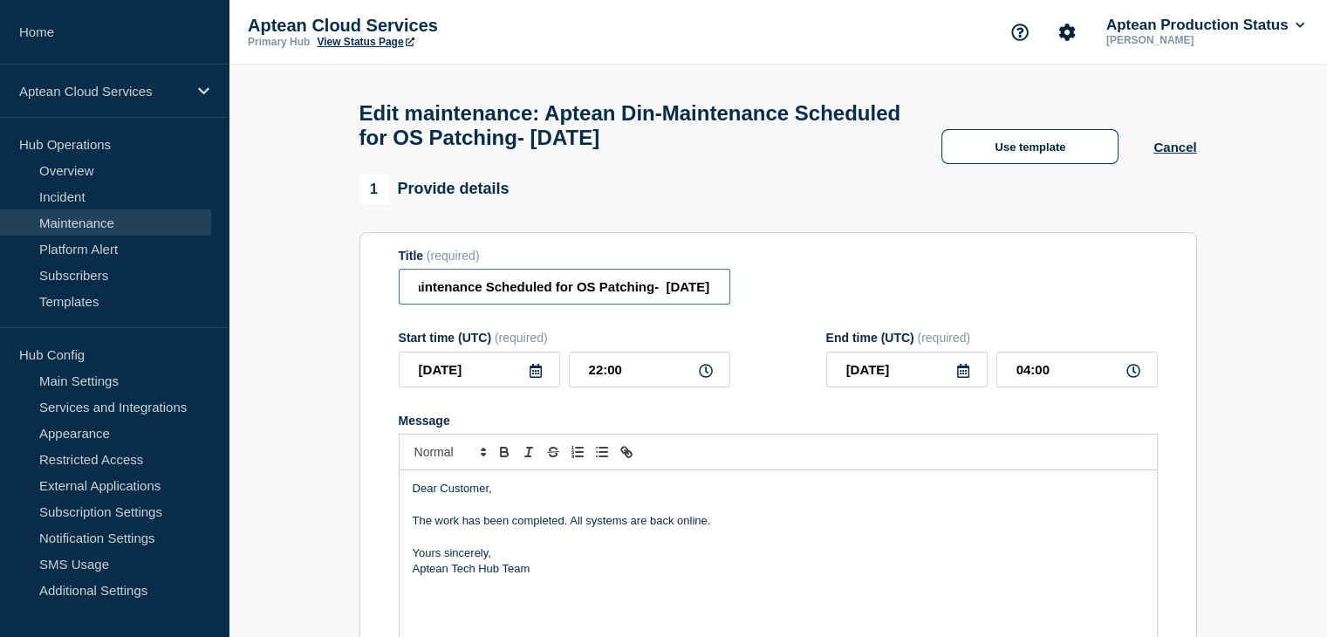
click at [636, 285] on input "Aptean Din-Maintenance Scheduled for OS Patching- [DATE]" at bounding box center [564, 287] width 331 height 36
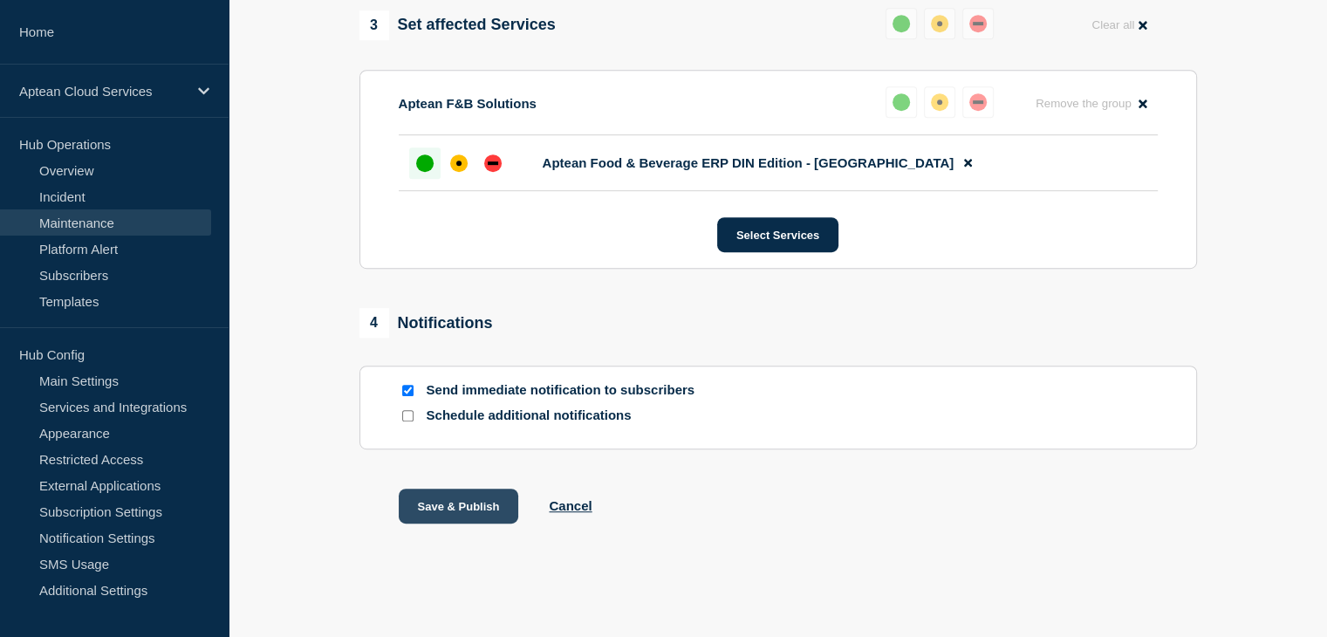
click at [475, 508] on button "Save & Publish" at bounding box center [459, 505] width 120 height 35
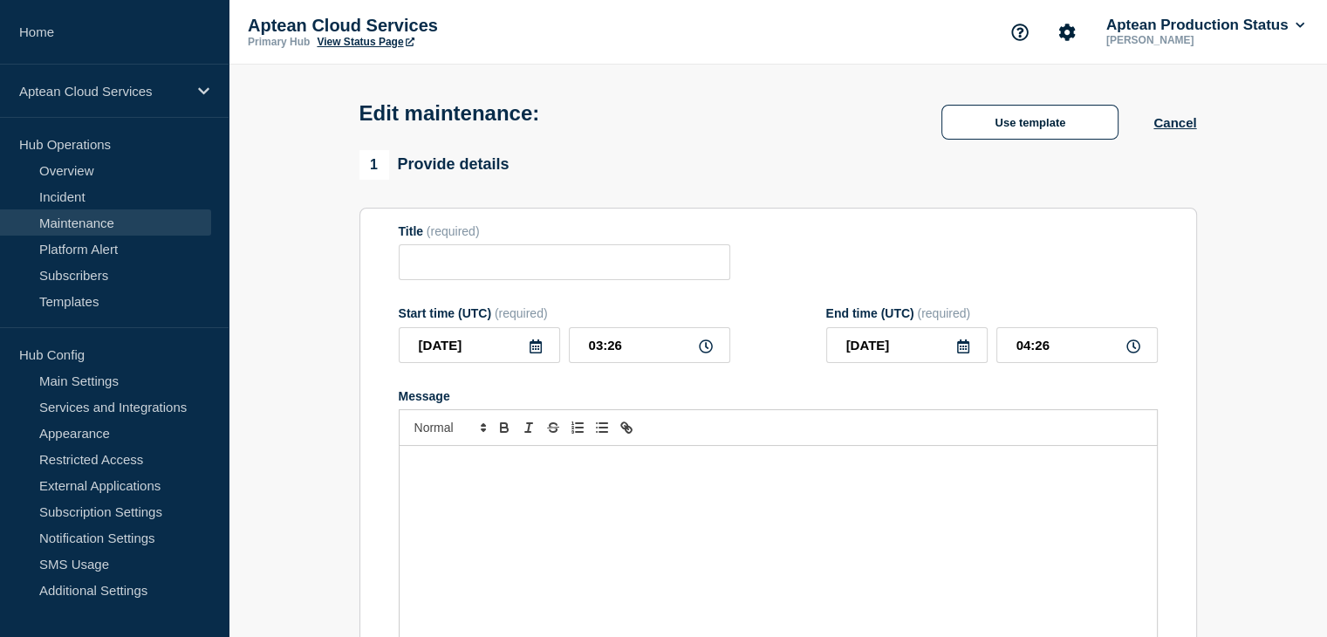
type input "Aptean Din-Maintenence Scheduled for OS Patching-[DATE]"
type input "[DATE]"
type input "22:00"
type input "[DATE]"
type input "04:00"
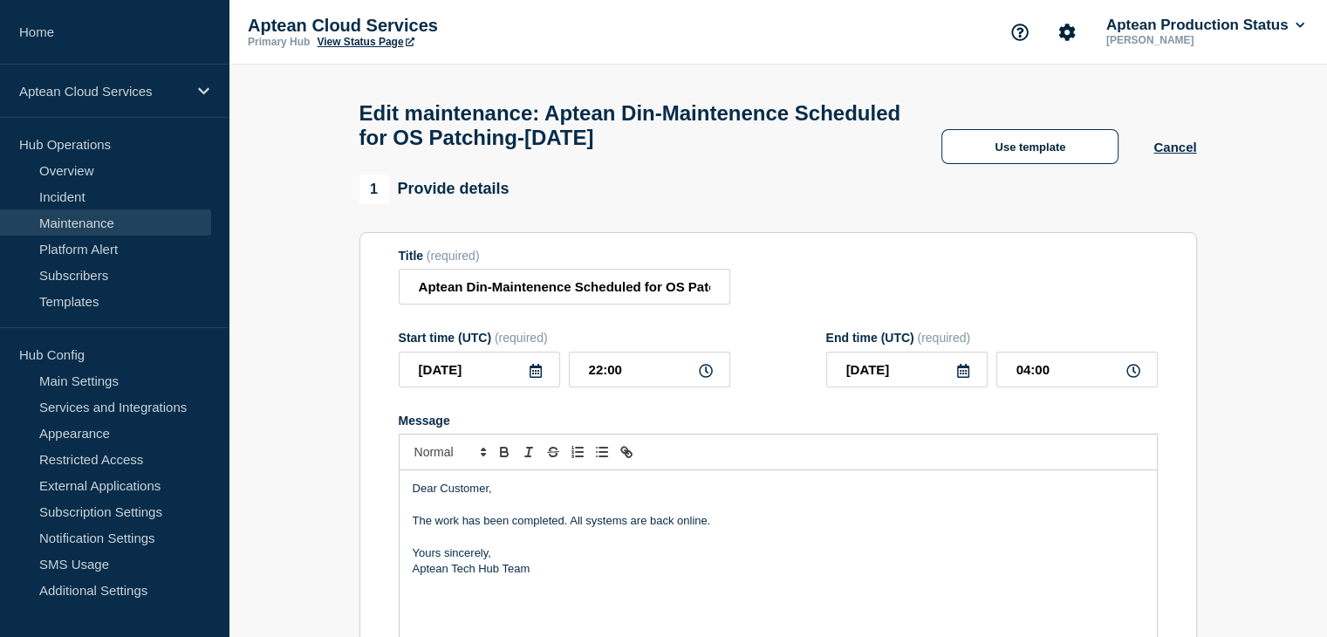
click at [117, 222] on link "Maintenance" at bounding box center [105, 222] width 211 height 26
